Goal: Task Accomplishment & Management: Complete application form

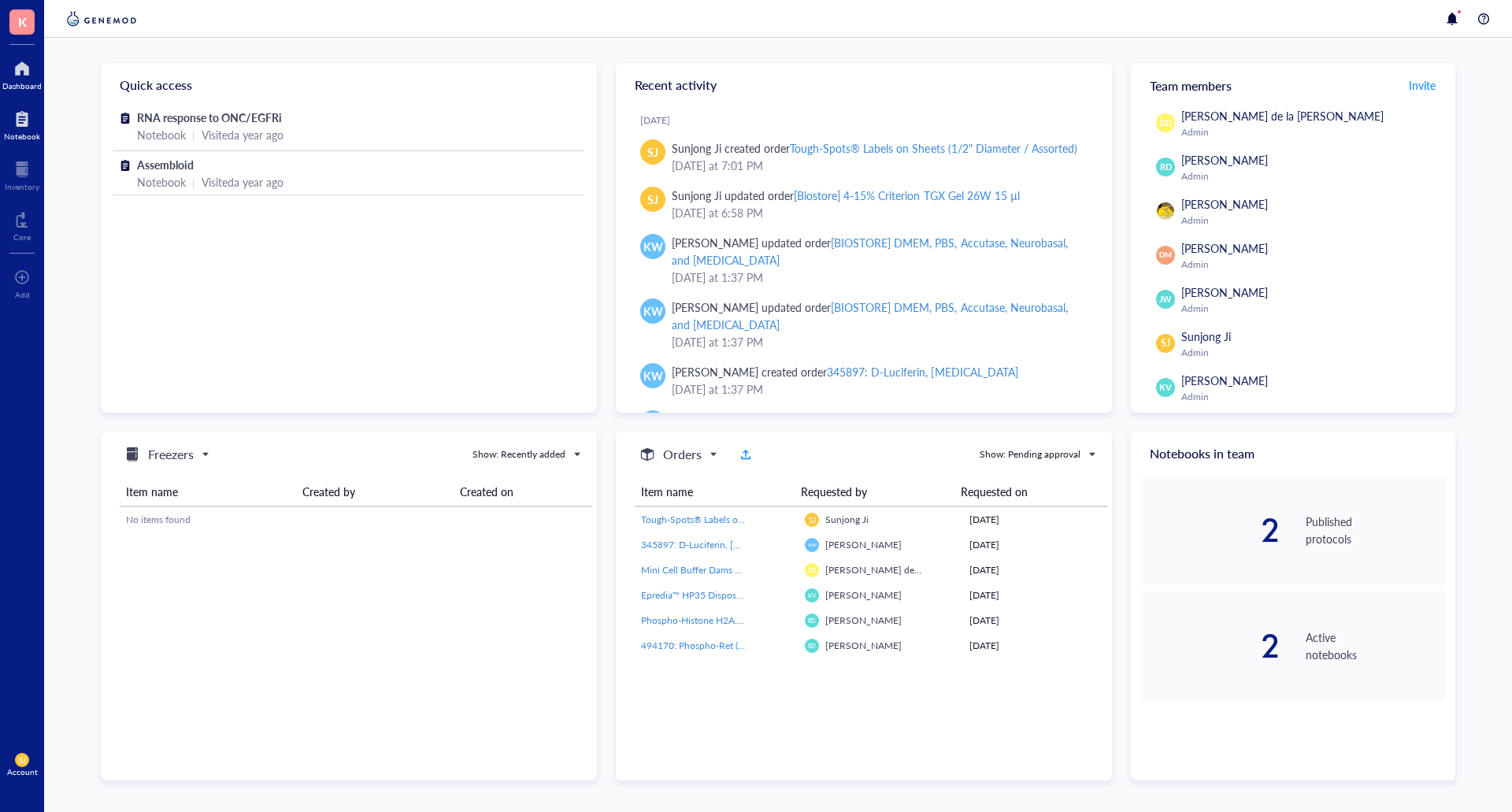
click at [25, 137] on div "Notebook" at bounding box center [22, 137] width 36 height 10
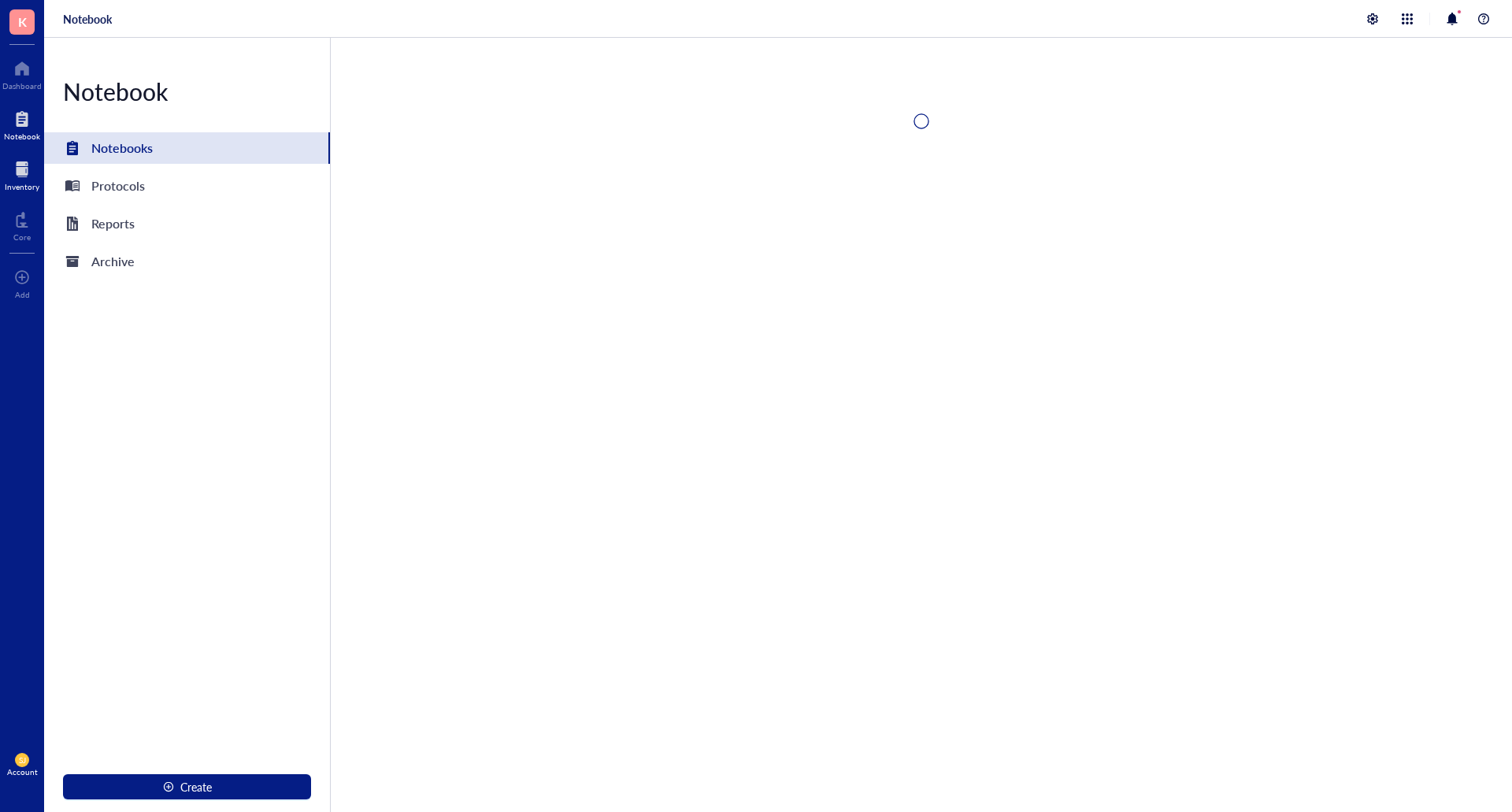
click at [12, 172] on div at bounding box center [22, 169] width 34 height 25
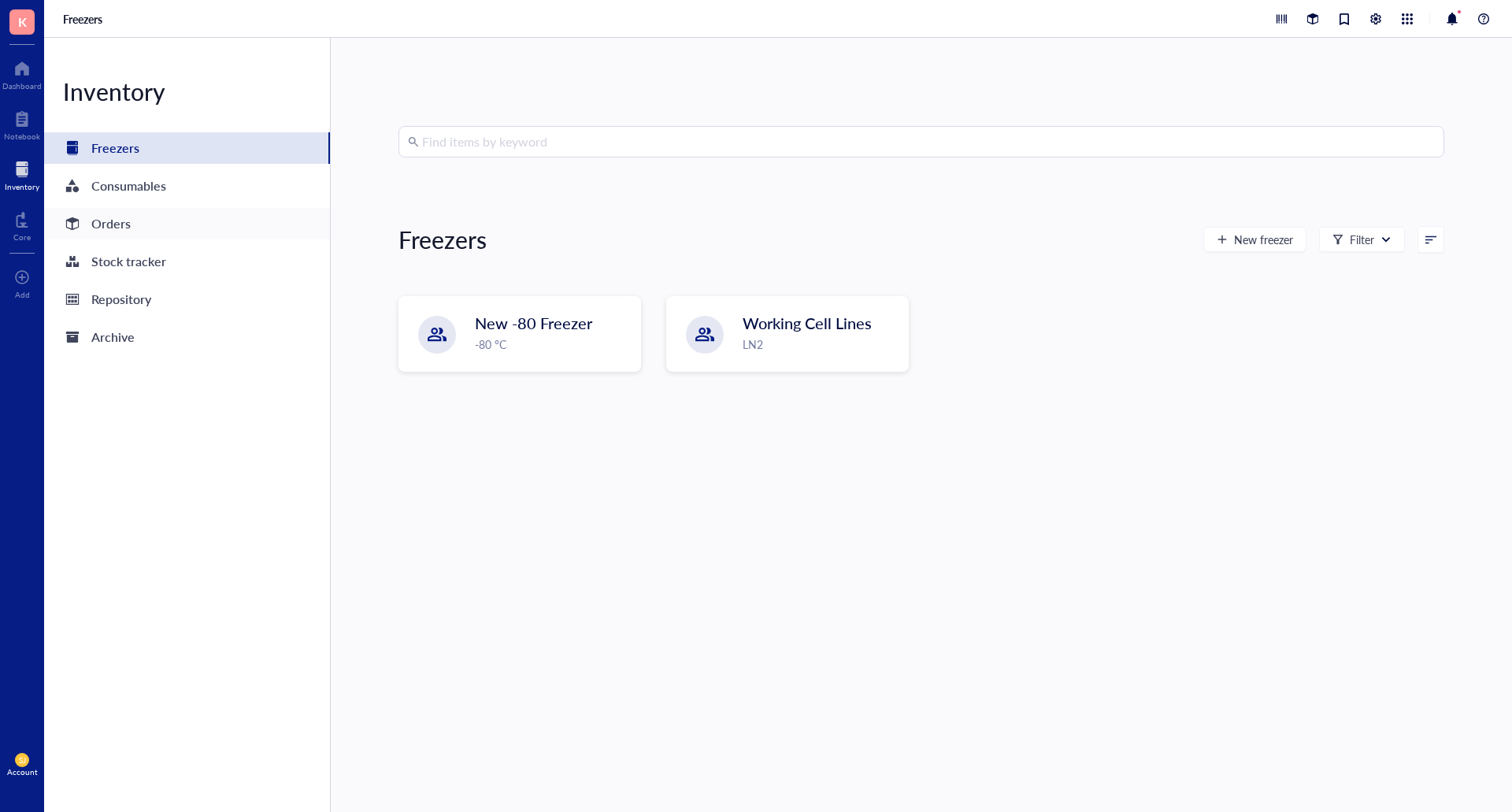
click at [125, 232] on div "Orders" at bounding box center [111, 224] width 39 height 22
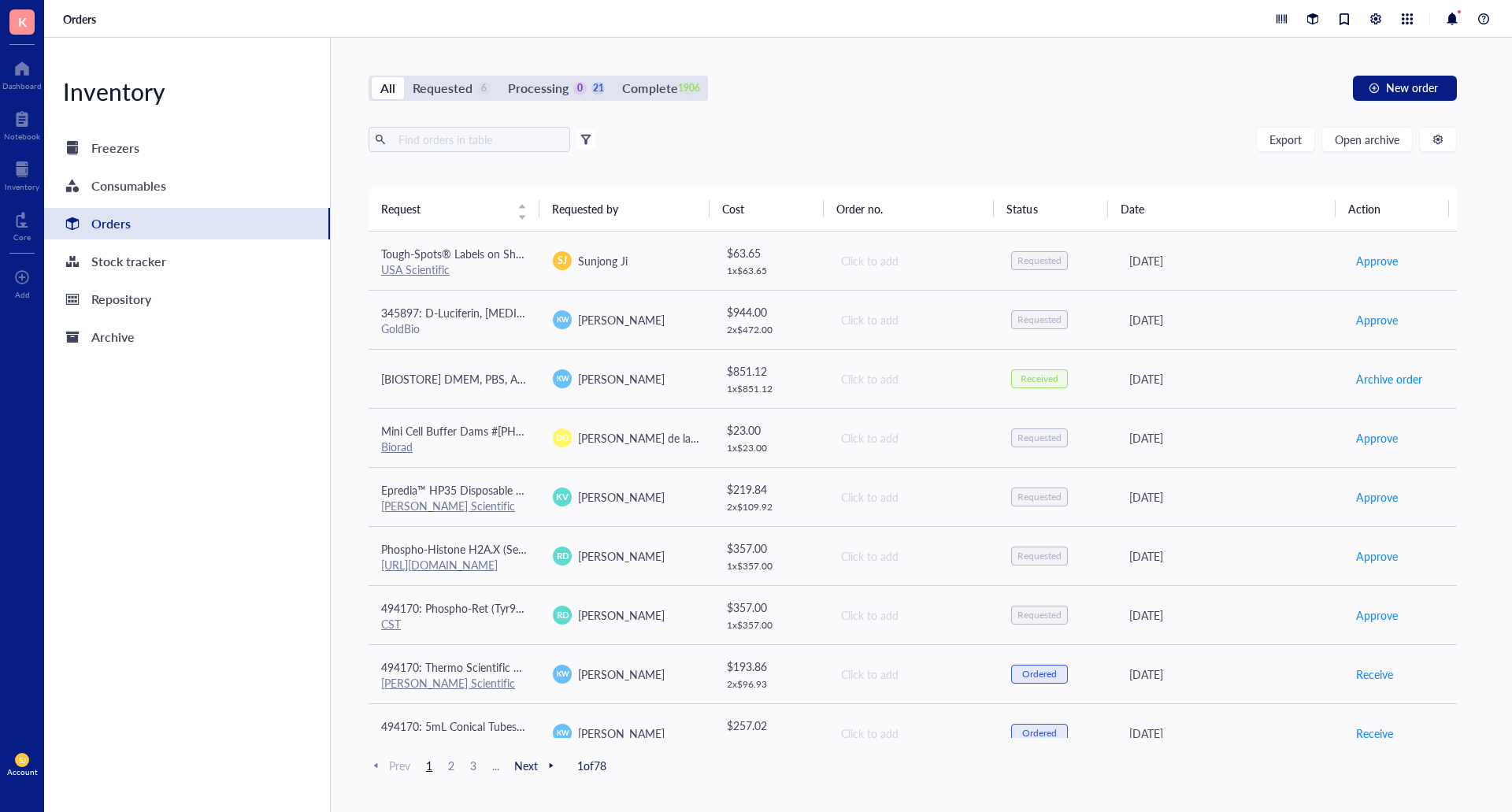
drag, startPoint x: 148, startPoint y: 473, endPoint x: 216, endPoint y: 396, distance: 102.7
click at [159, 462] on div "Inventory Freezers Consumables Orders Stock tracker Repository Archive" at bounding box center [187, 425] width 287 height 774
drag, startPoint x: 465, startPoint y: 140, endPoint x: 476, endPoint y: 138, distance: 11.2
click at [469, 140] on input "text" at bounding box center [479, 139] width 172 height 24
type input "[MEDICAL_DATA]"
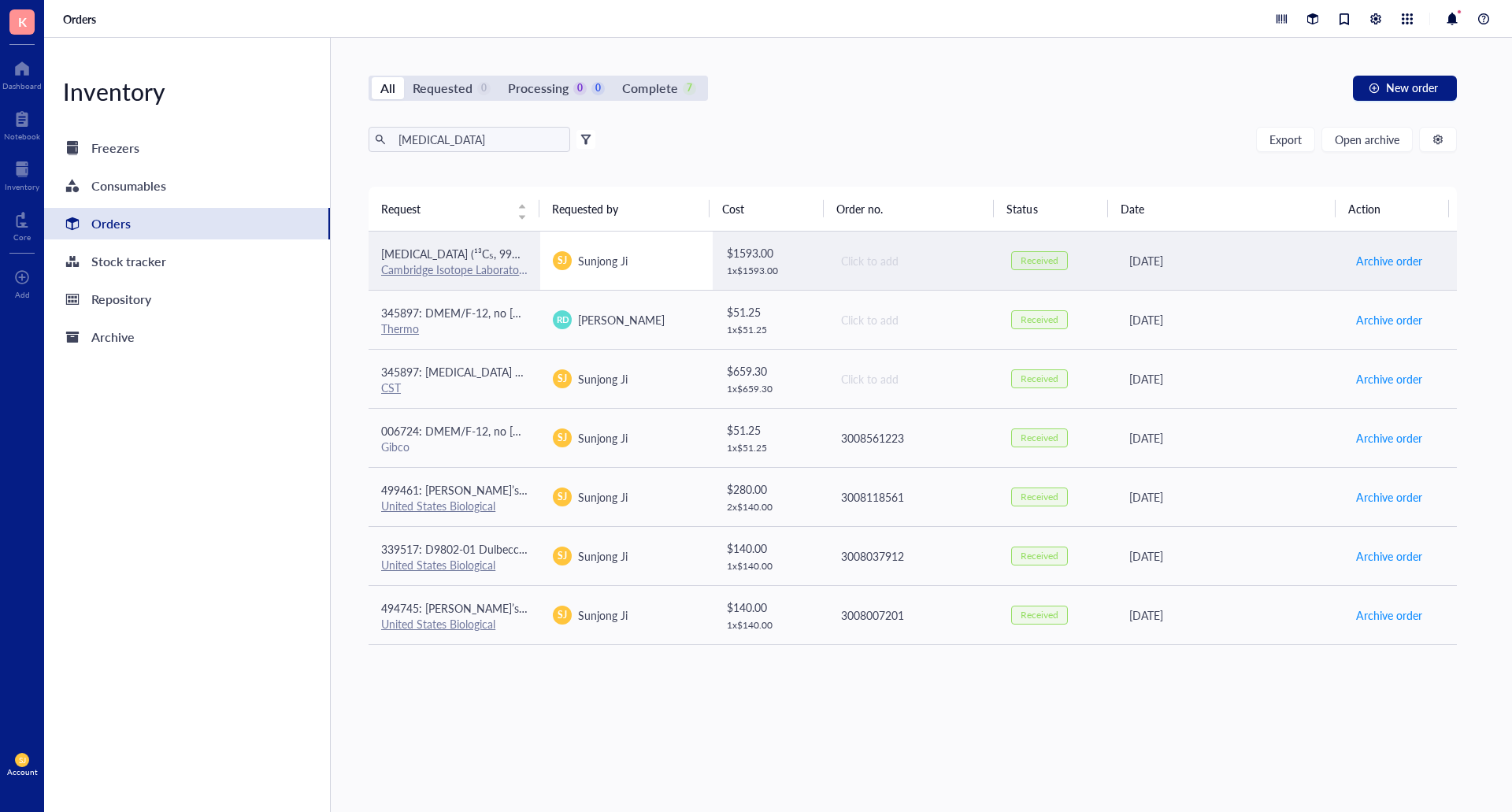
click at [628, 244] on td "SJ Sunjong Ji" at bounding box center [627, 261] width 172 height 59
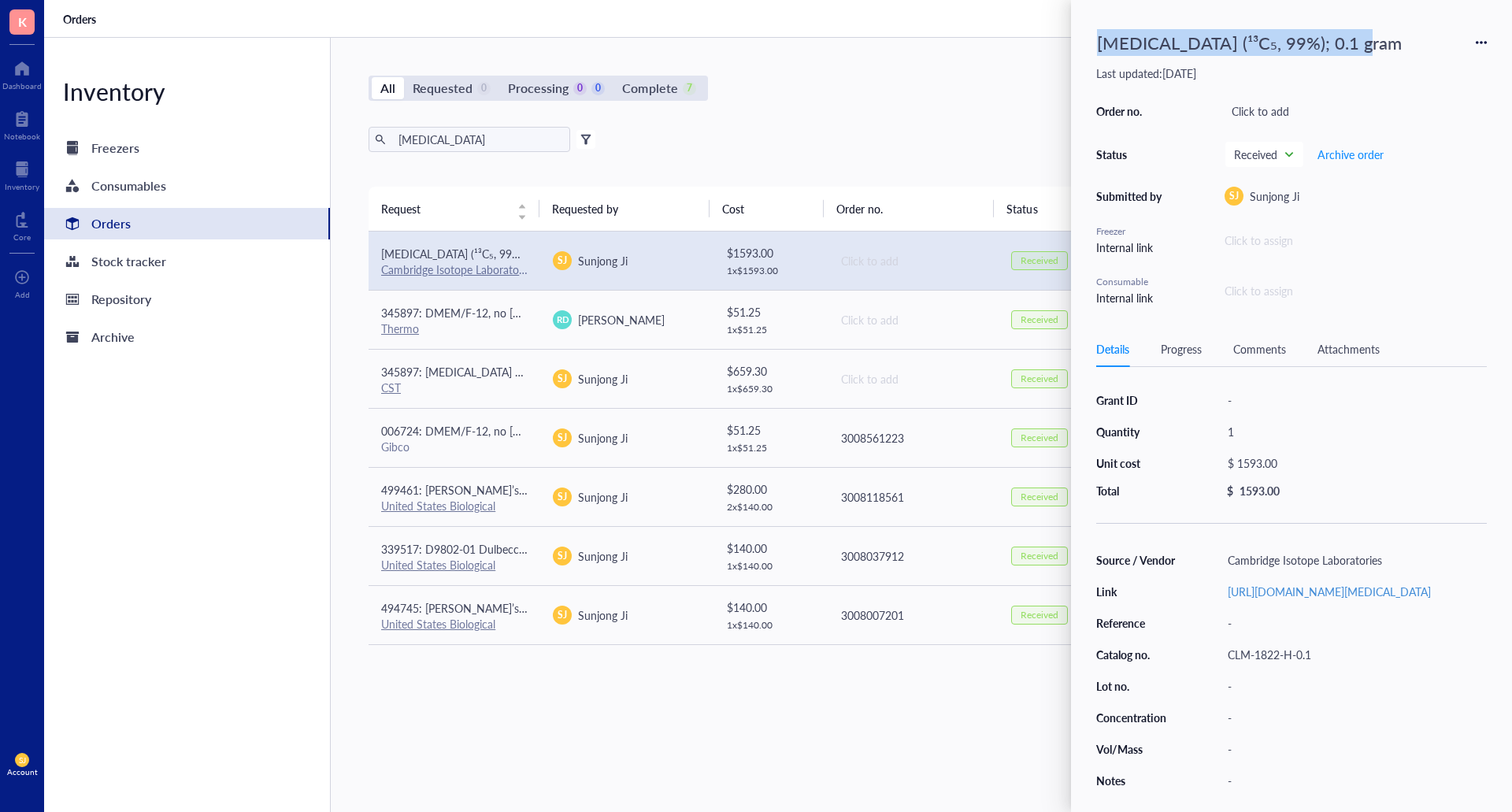
drag, startPoint x: 1092, startPoint y: 40, endPoint x: 1401, endPoint y: 45, distance: 309.0
click at [1401, 45] on div "[MEDICAL_DATA] (¹³C₅, 99%); 0.1 gram" at bounding box center [1291, 42] width 391 height 34
click at [1290, 594] on link "[URL][DOMAIN_NAME][MEDICAL_DATA]" at bounding box center [1329, 591] width 203 height 15
click at [1186, 40] on div "[MEDICAL_DATA] (¹³C₅, 99%); 0.1 gram" at bounding box center [1249, 42] width 319 height 34
drag, startPoint x: 1188, startPoint y: 48, endPoint x: 840, endPoint y: 18, distance: 349.3
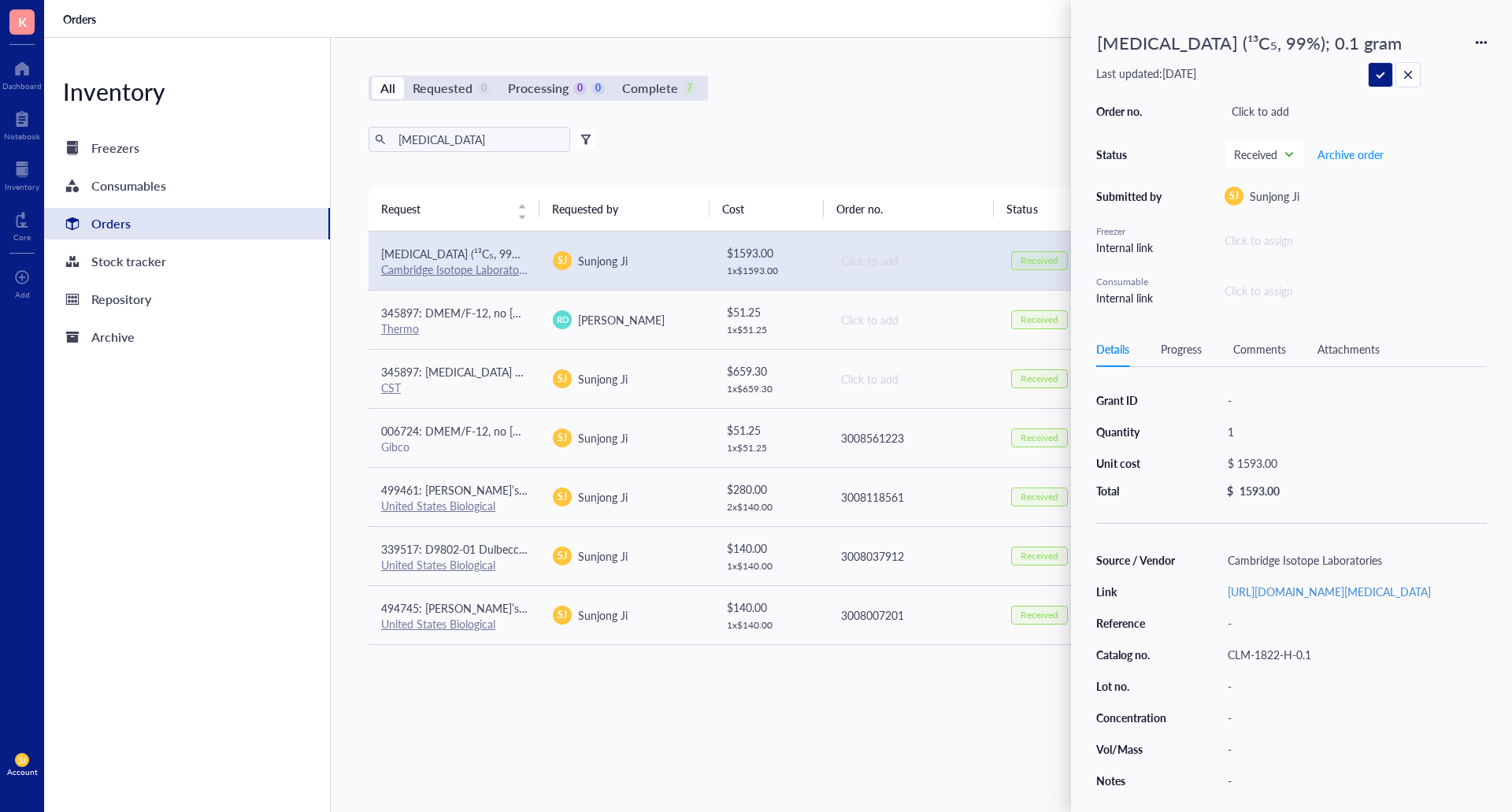
click at [834, 21] on div "K Dashboard Notebook Inventory Core To pick up a draggable item, press the spac…" at bounding box center [756, 406] width 1512 height 812
click at [1294, 36] on input "[MEDICAL_DATA] (¹³C₅, 99%); 0.1 gram" at bounding box center [1255, 42] width 330 height 33
click at [1272, 39] on input "[MEDICAL_DATA] (¹³C₅, 99%); 0.1 gram" at bounding box center [1255, 42] width 330 height 33
drag, startPoint x: 1275, startPoint y: 39, endPoint x: 731, endPoint y: -7, distance: 545.9
click at [731, 0] on html "K Dashboard Notebook Inventory Core To pick up a draggable item, press the spac…" at bounding box center [756, 406] width 1512 height 812
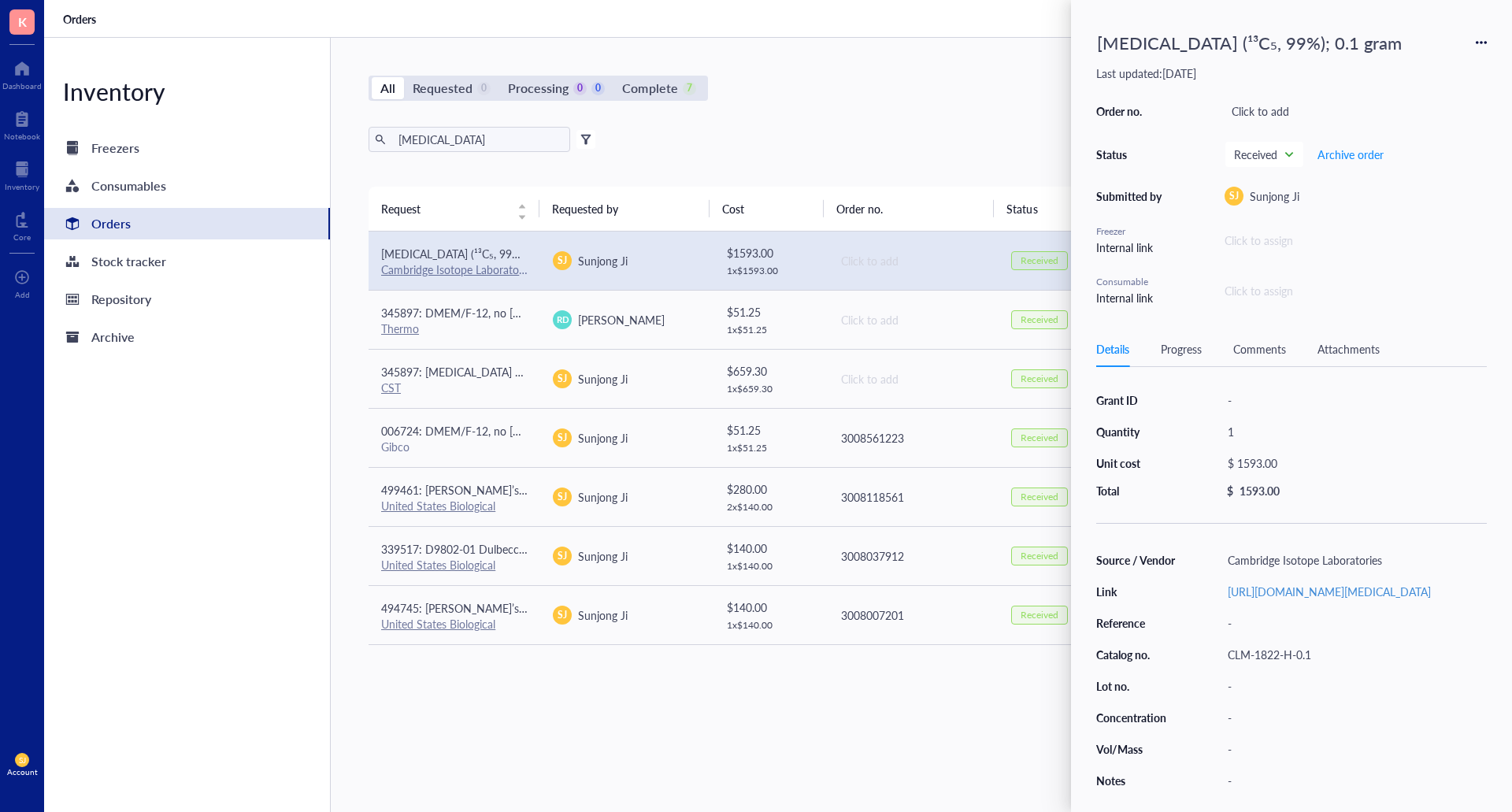
click at [1286, 666] on div "CLM-1822-H-0.1" at bounding box center [1353, 654] width 266 height 22
click at [1471, 53] on div "[MEDICAL_DATA] (¹³C₅, 99%); 0.1 gram" at bounding box center [1291, 42] width 391 height 34
click at [1488, 44] on div "[MEDICAL_DATA] (¹³C₅, 99%); 0.1 gram Last updated: [DATE] Order no. Click to ad…" at bounding box center [1291, 406] width 441 height 812
click at [1482, 43] on icon at bounding box center [1481, 43] width 11 height 11
click at [1424, 64] on span "Request again" at bounding box center [1425, 65] width 99 height 17
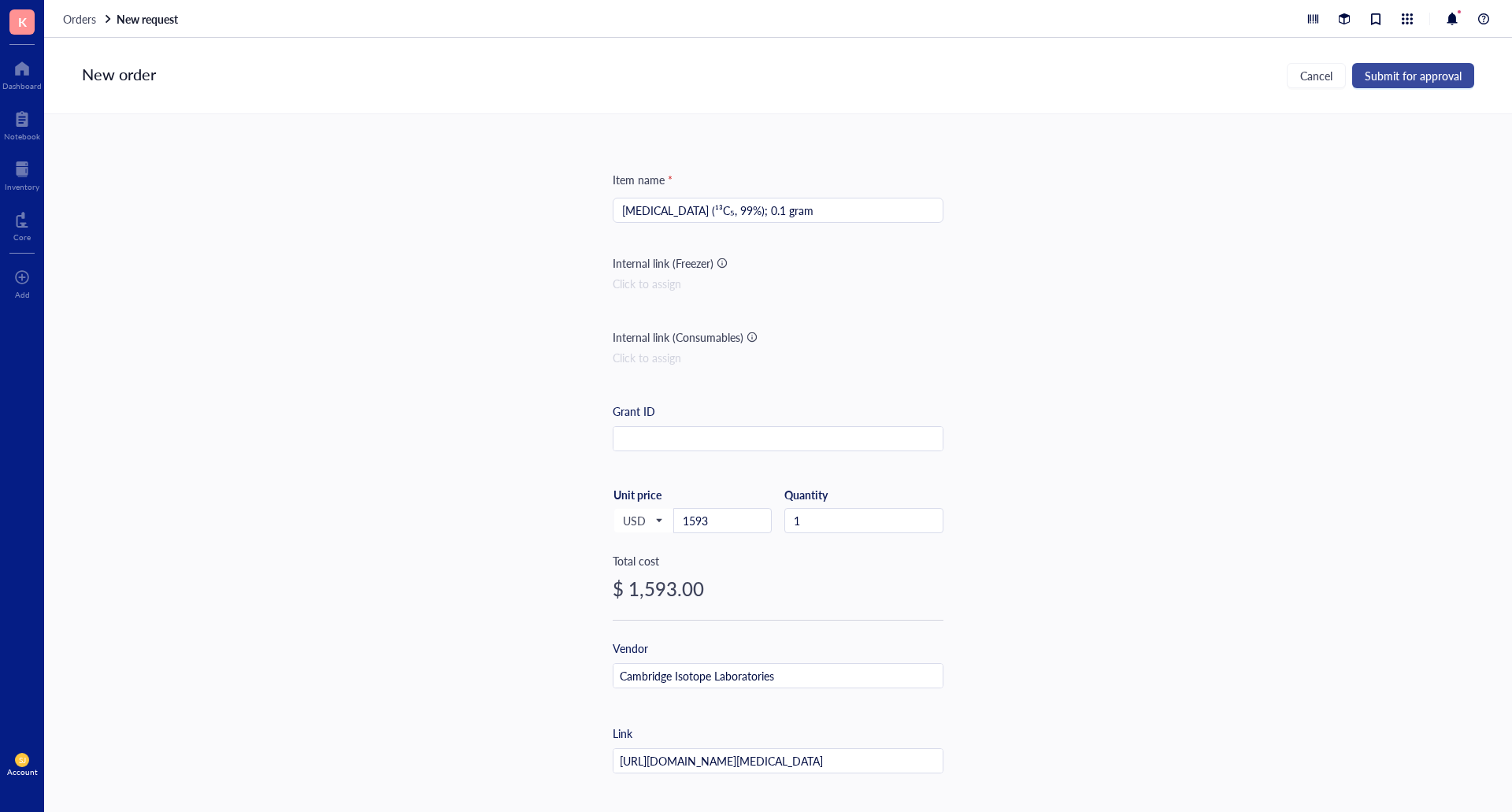
click at [1420, 74] on span "Submit for approval" at bounding box center [1413, 75] width 96 height 12
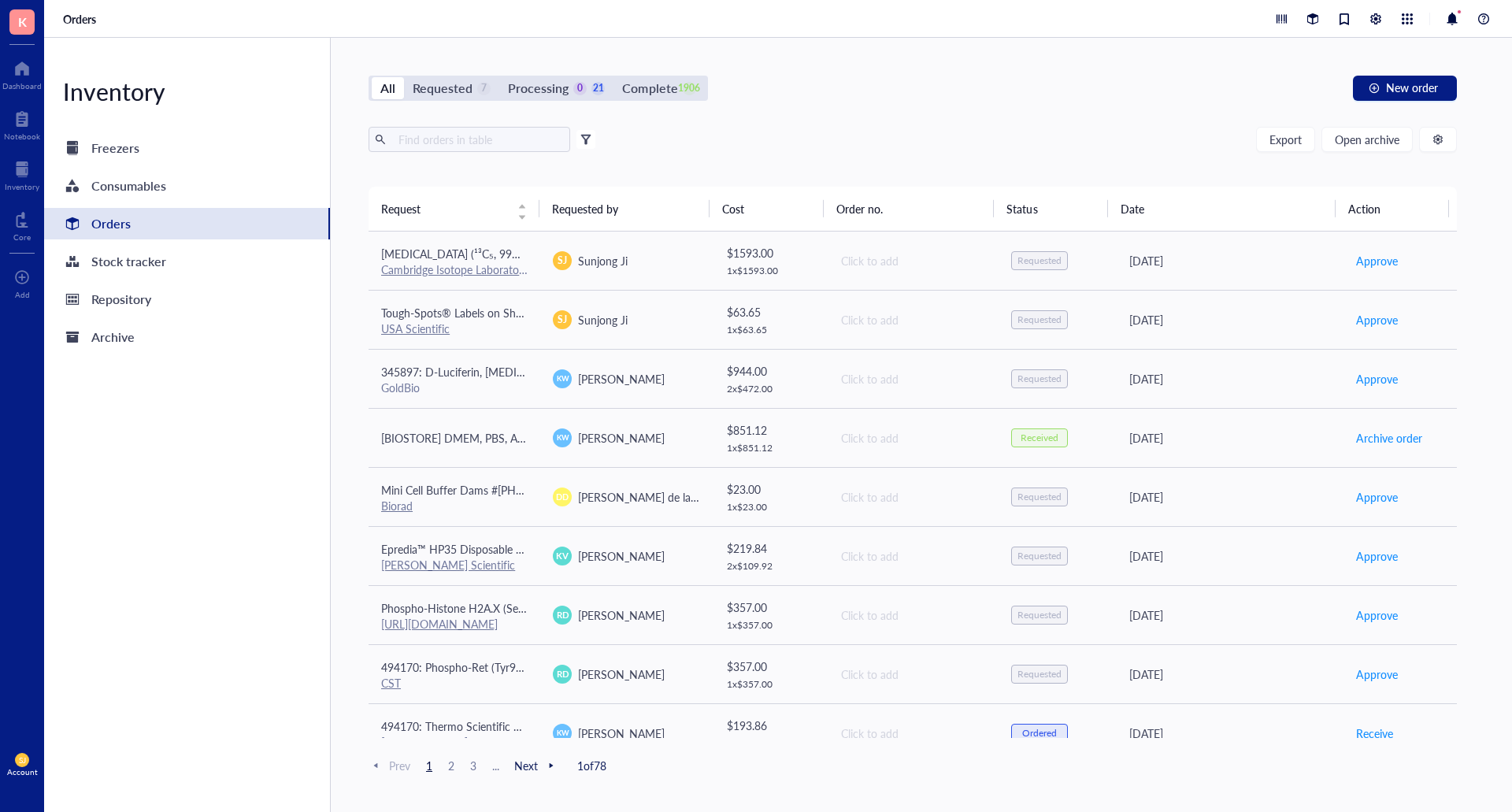
click at [1211, 63] on div "All Requested 7 Processing 0 21 Complete 1906 New order Export Open archive Fil…" at bounding box center [912, 425] width 1163 height 774
